Goal: Information Seeking & Learning: Check status

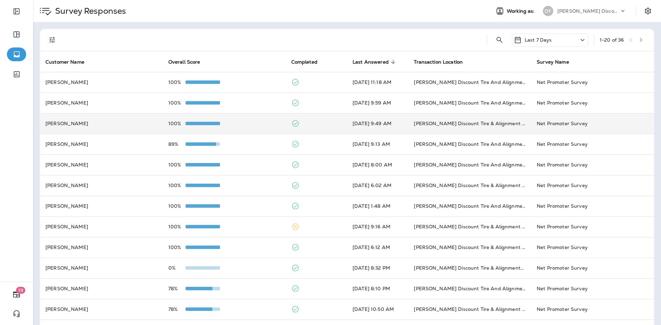
click at [86, 124] on td "[PERSON_NAME]" at bounding box center [101, 123] width 123 height 21
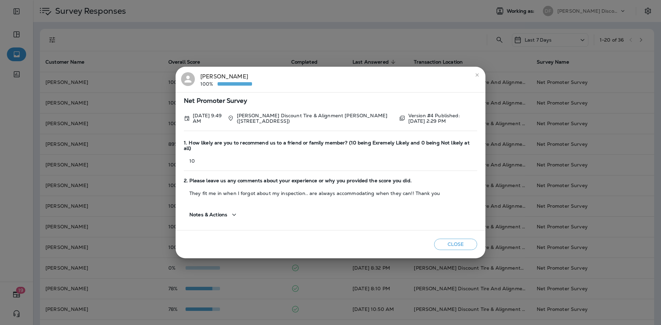
click at [477, 76] on icon "close" at bounding box center [477, 75] width 6 height 6
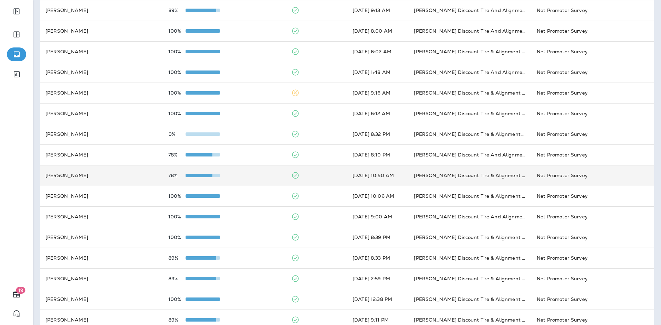
scroll to position [167, 0]
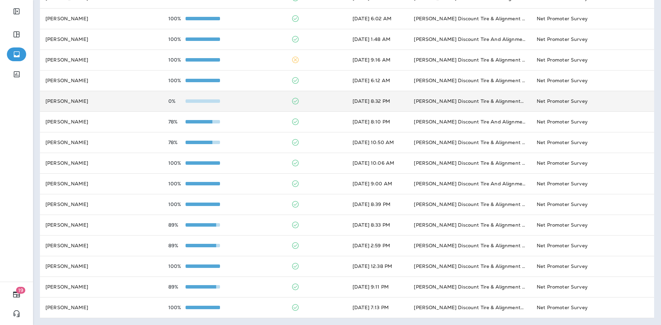
click at [124, 100] on td "[PERSON_NAME]" at bounding box center [101, 101] width 123 height 21
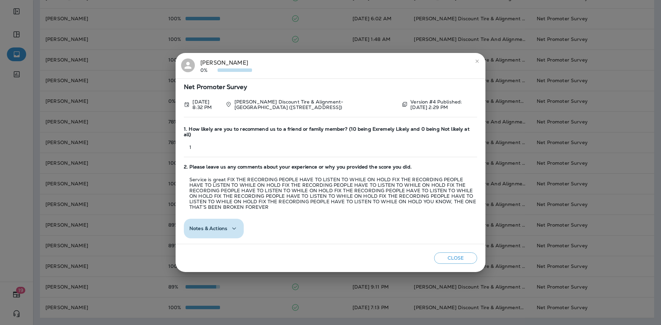
click at [238, 227] on button "Notes & Actions" at bounding box center [214, 229] width 60 height 20
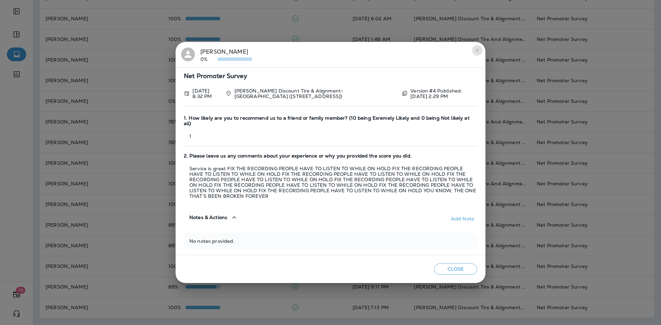
click at [475, 53] on icon "close" at bounding box center [477, 50] width 6 height 6
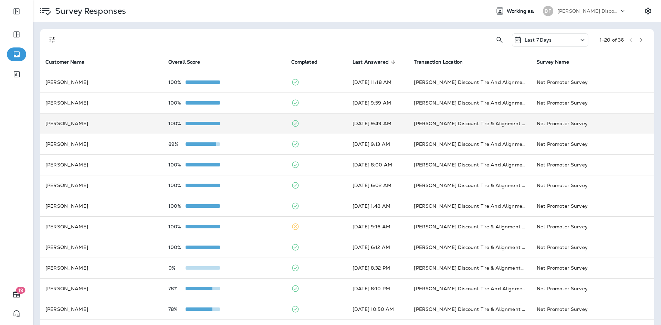
scroll to position [0, 0]
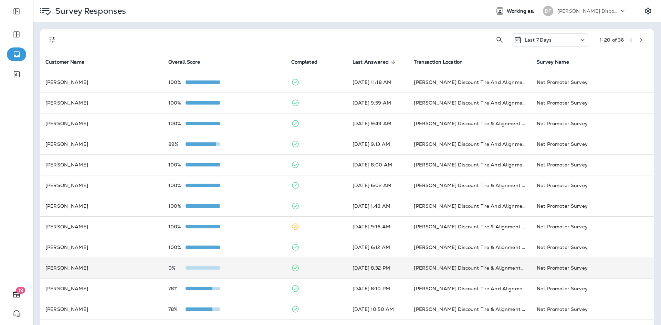
click at [83, 272] on td "[PERSON_NAME]" at bounding box center [101, 268] width 123 height 21
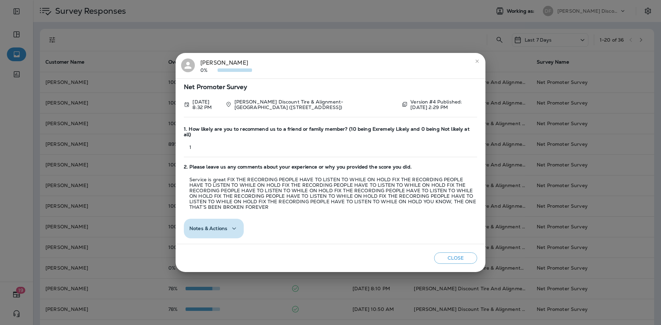
click at [221, 227] on span "Notes & Actions" at bounding box center [208, 229] width 38 height 6
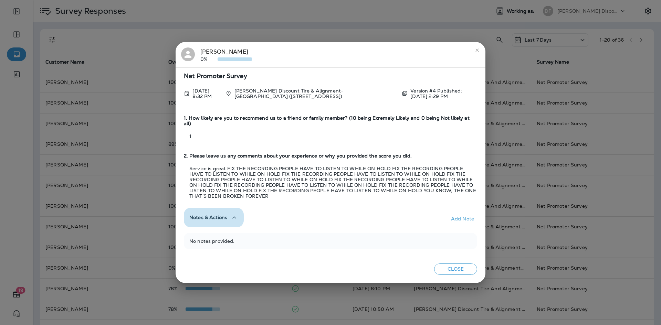
drag, startPoint x: 226, startPoint y: 219, endPoint x: 231, endPoint y: 216, distance: 5.9
click at [226, 218] on div "Notes & Actions" at bounding box center [213, 217] width 49 height 9
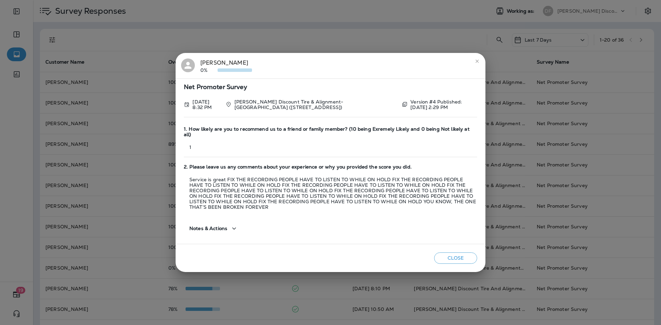
click at [477, 63] on icon "close" at bounding box center [476, 61] width 3 height 3
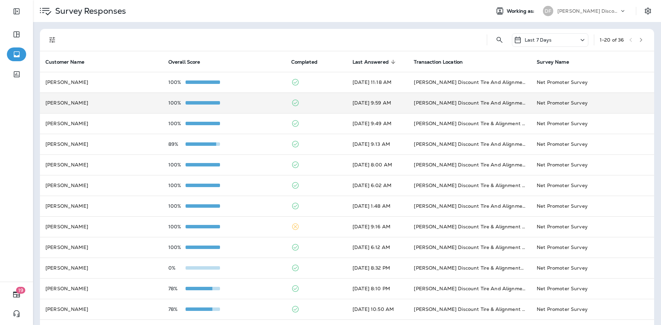
scroll to position [138, 0]
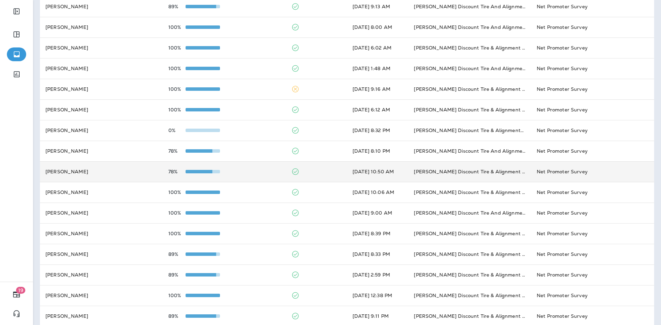
click at [70, 176] on td "[PERSON_NAME]" at bounding box center [101, 171] width 123 height 21
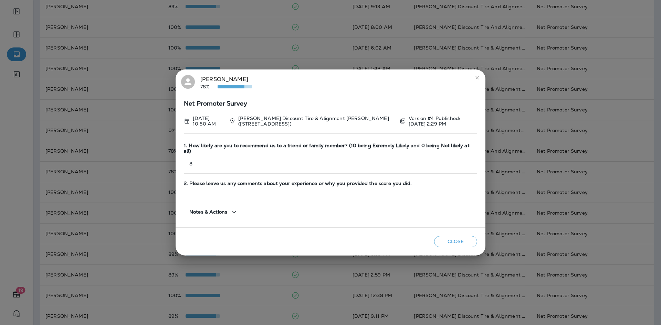
click at [477, 81] on icon "close" at bounding box center [477, 78] width 6 height 6
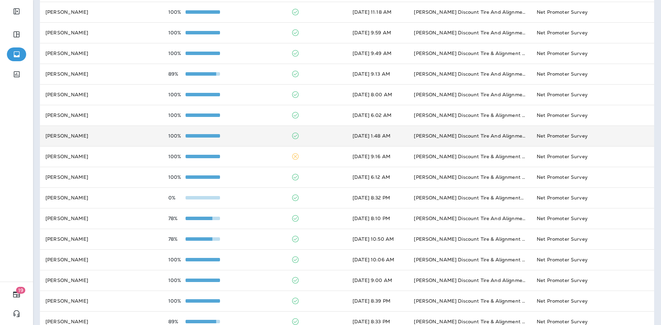
scroll to position [0, 0]
